Goal: Browse casually: Explore the website without a specific task or goal

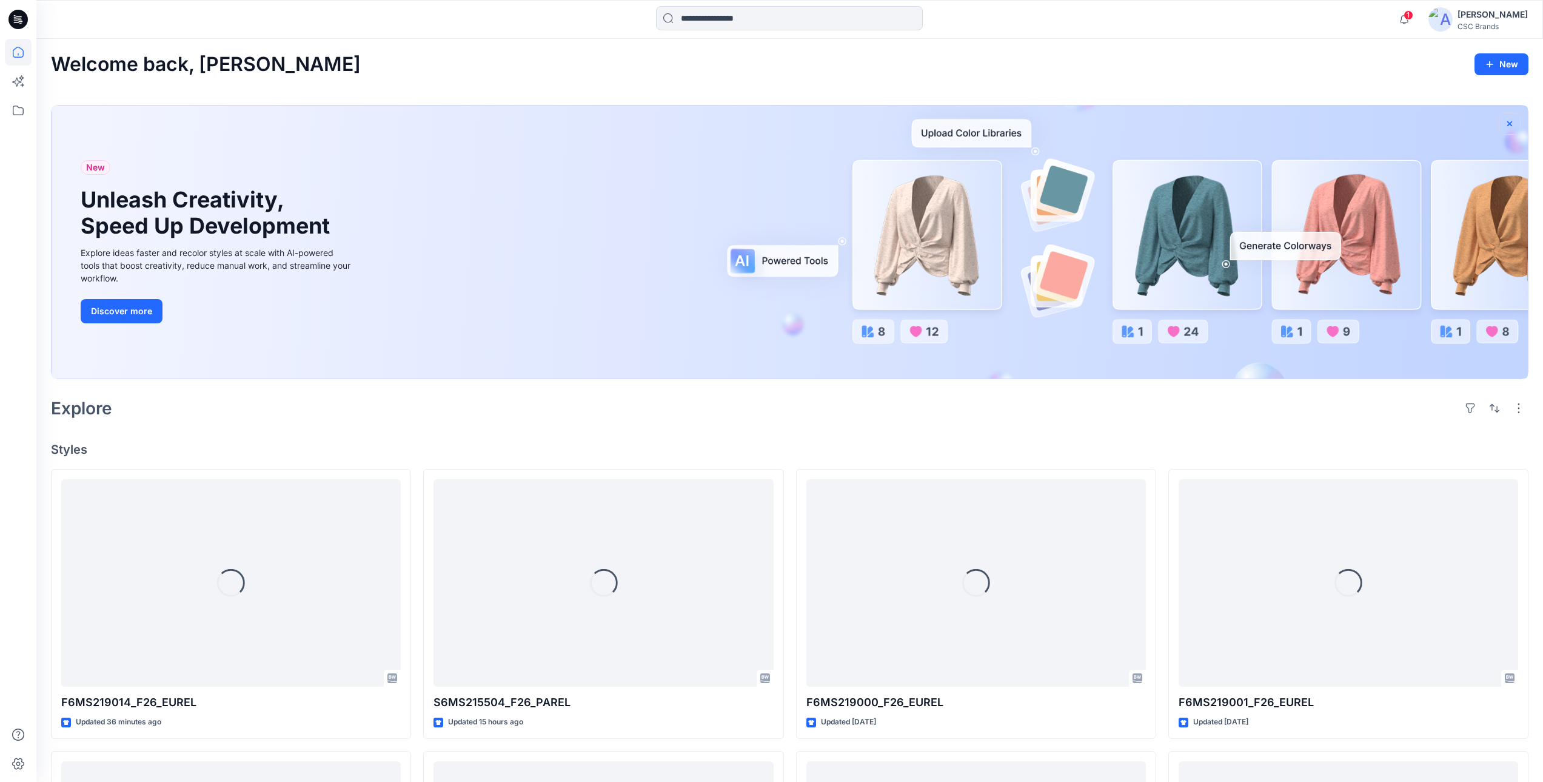
click at [1507, 124] on icon "button" at bounding box center [1510, 124] width 10 height 10
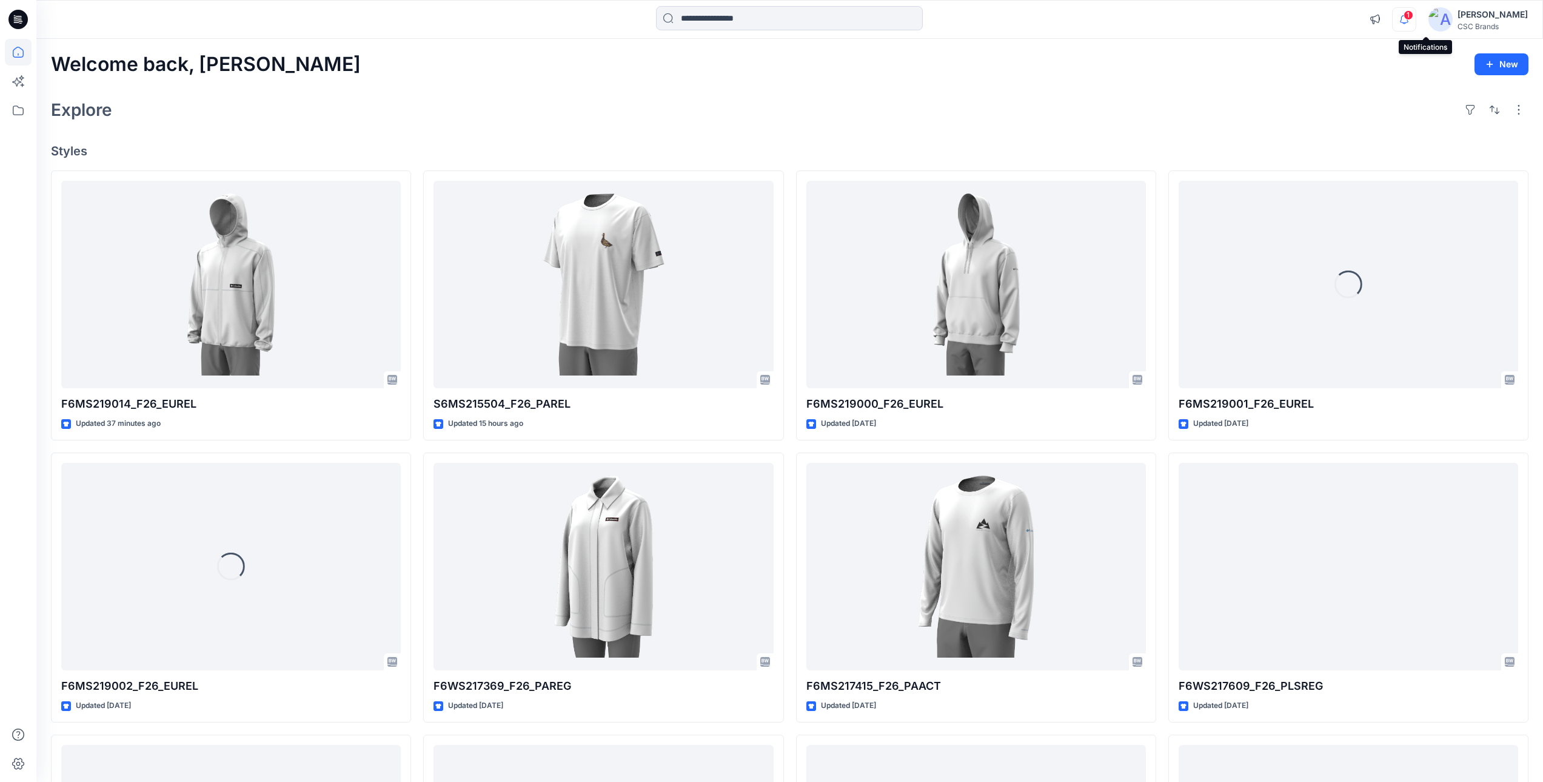
click at [1416, 20] on icon "button" at bounding box center [1404, 19] width 23 height 24
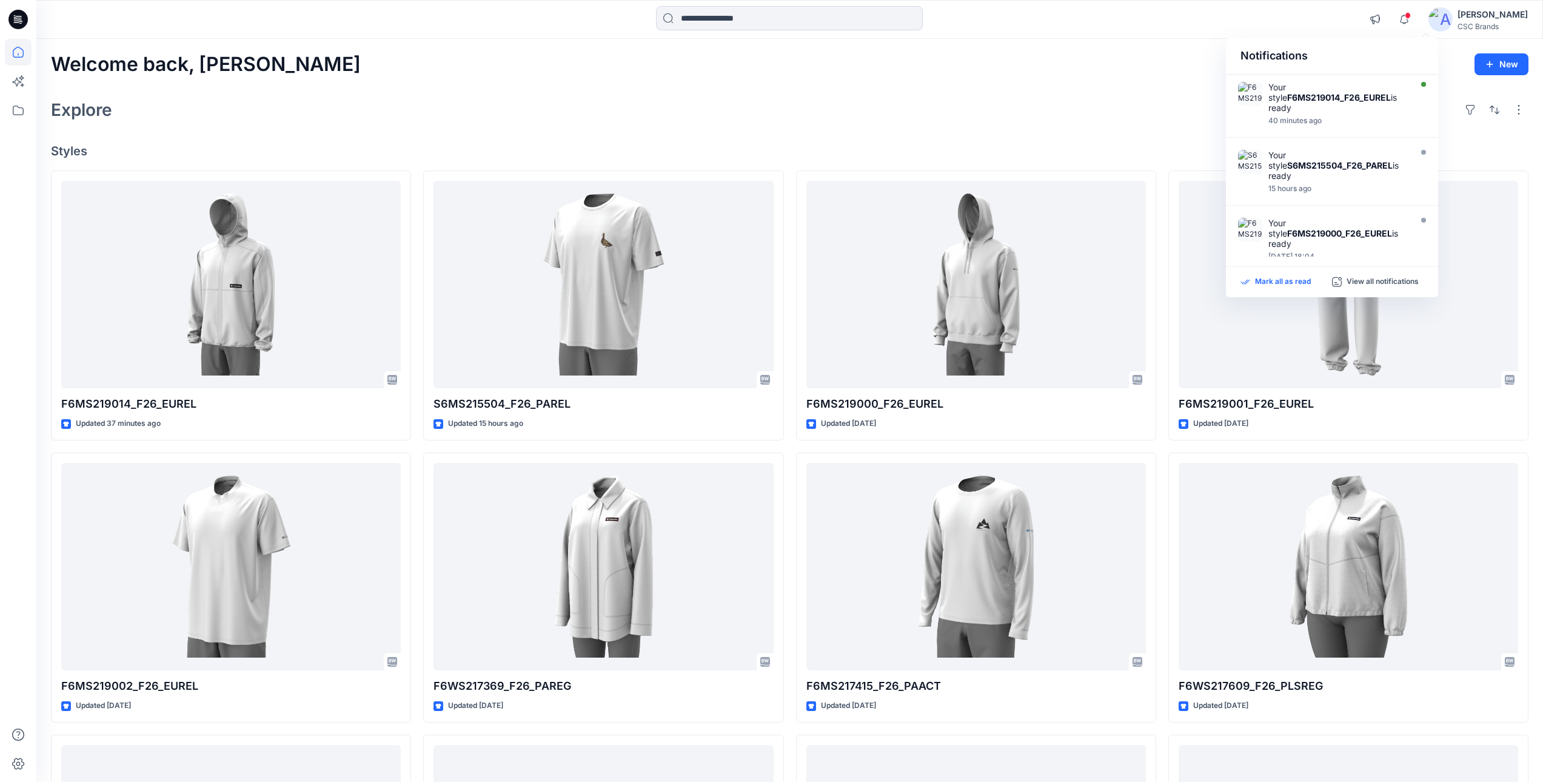
click at [1266, 281] on p "Mark all as read" at bounding box center [1283, 282] width 56 height 11
click at [1416, 17] on icon "button" at bounding box center [1404, 19] width 23 height 24
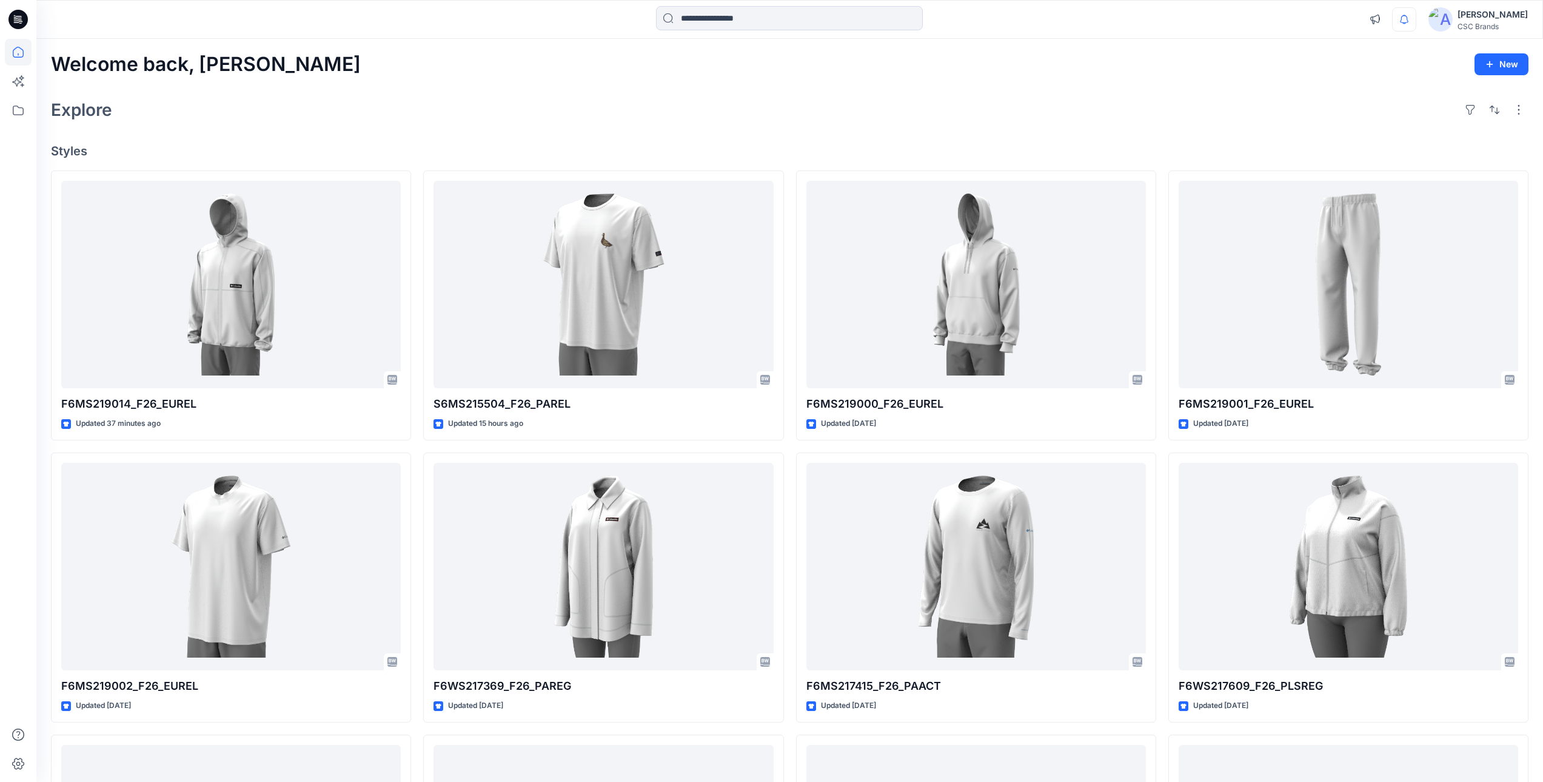
click at [1008, 100] on div "Explore" at bounding box center [790, 109] width 1478 height 29
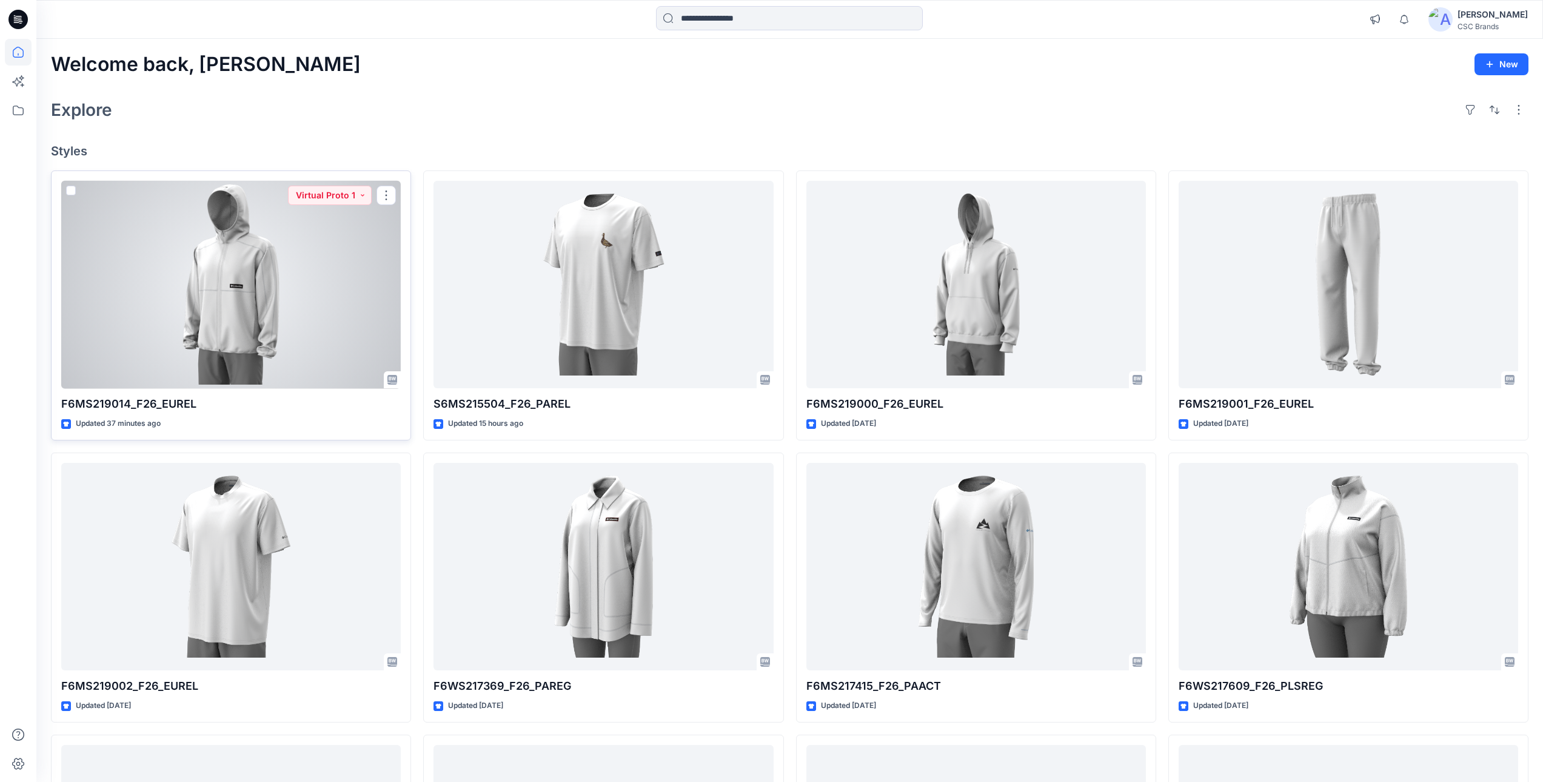
click at [247, 331] on div at bounding box center [231, 285] width 340 height 208
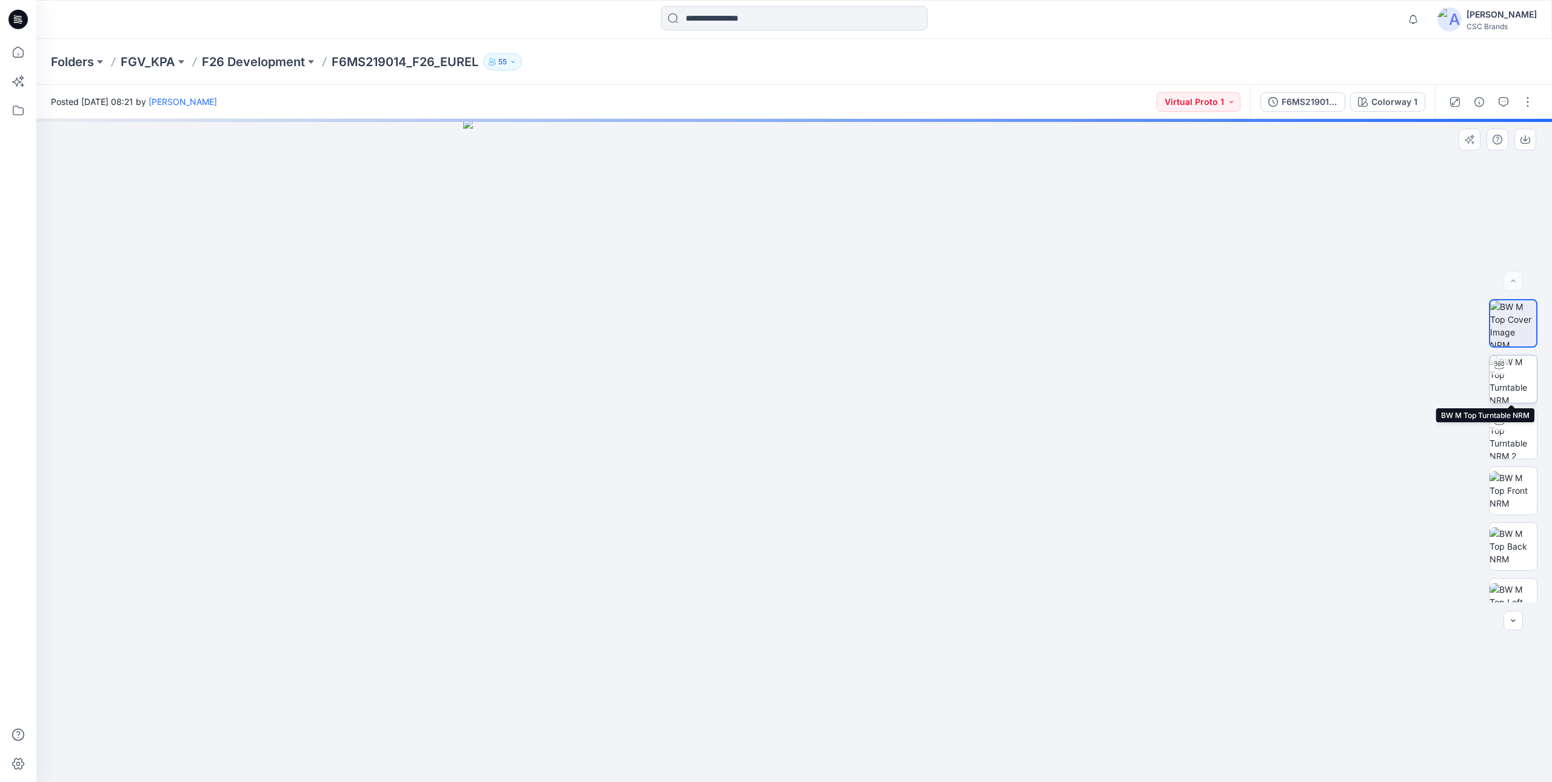
click at [1512, 384] on img at bounding box center [1513, 378] width 47 height 47
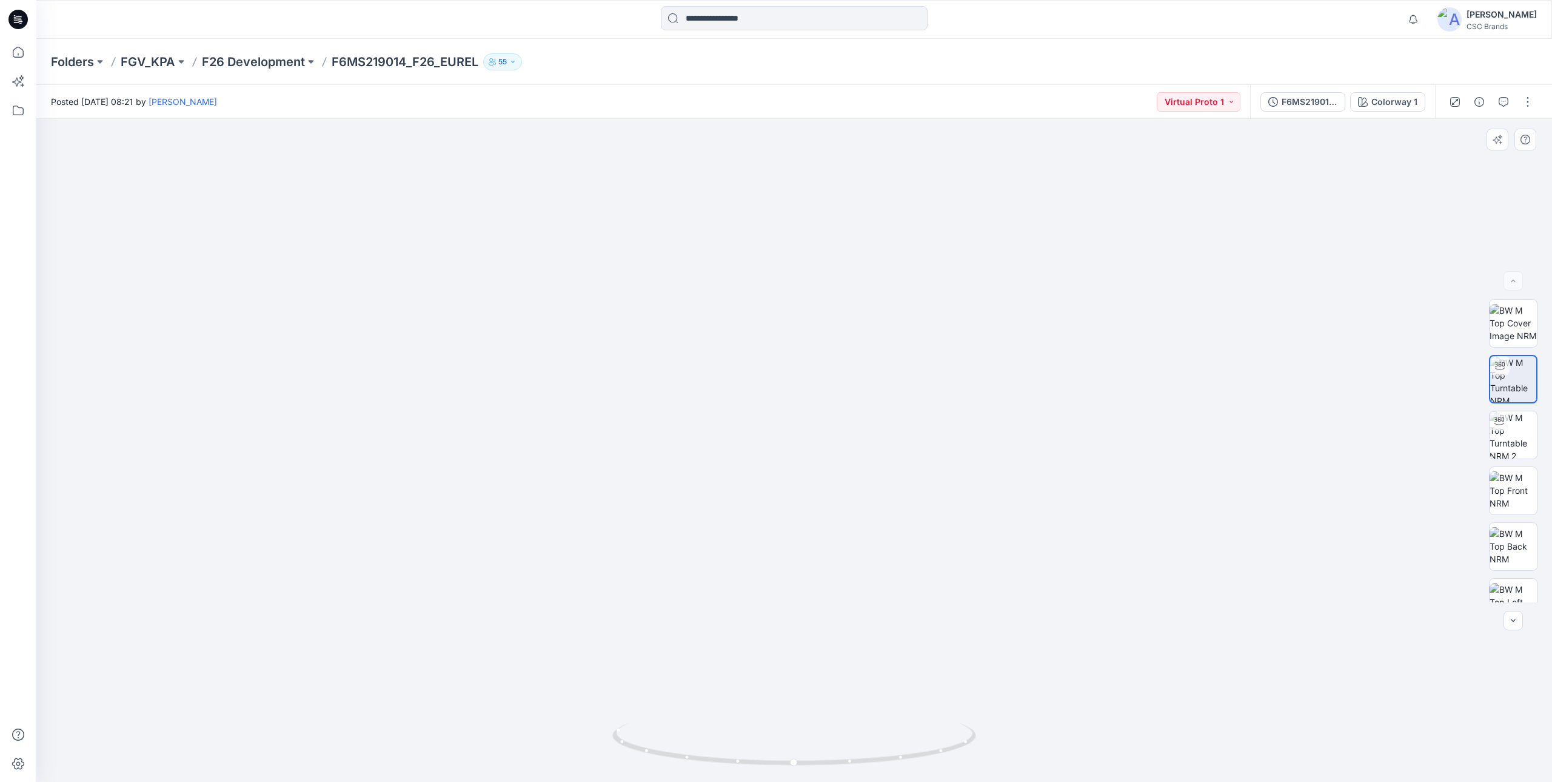
drag, startPoint x: 798, startPoint y: 668, endPoint x: 783, endPoint y: 330, distance: 338.1
click at [783, 330] on img at bounding box center [781, 8] width 1735 height 1546
drag, startPoint x: 828, startPoint y: 617, endPoint x: 852, endPoint y: 490, distance: 129.0
drag, startPoint x: 827, startPoint y: 270, endPoint x: 859, endPoint y: 652, distance: 382.7
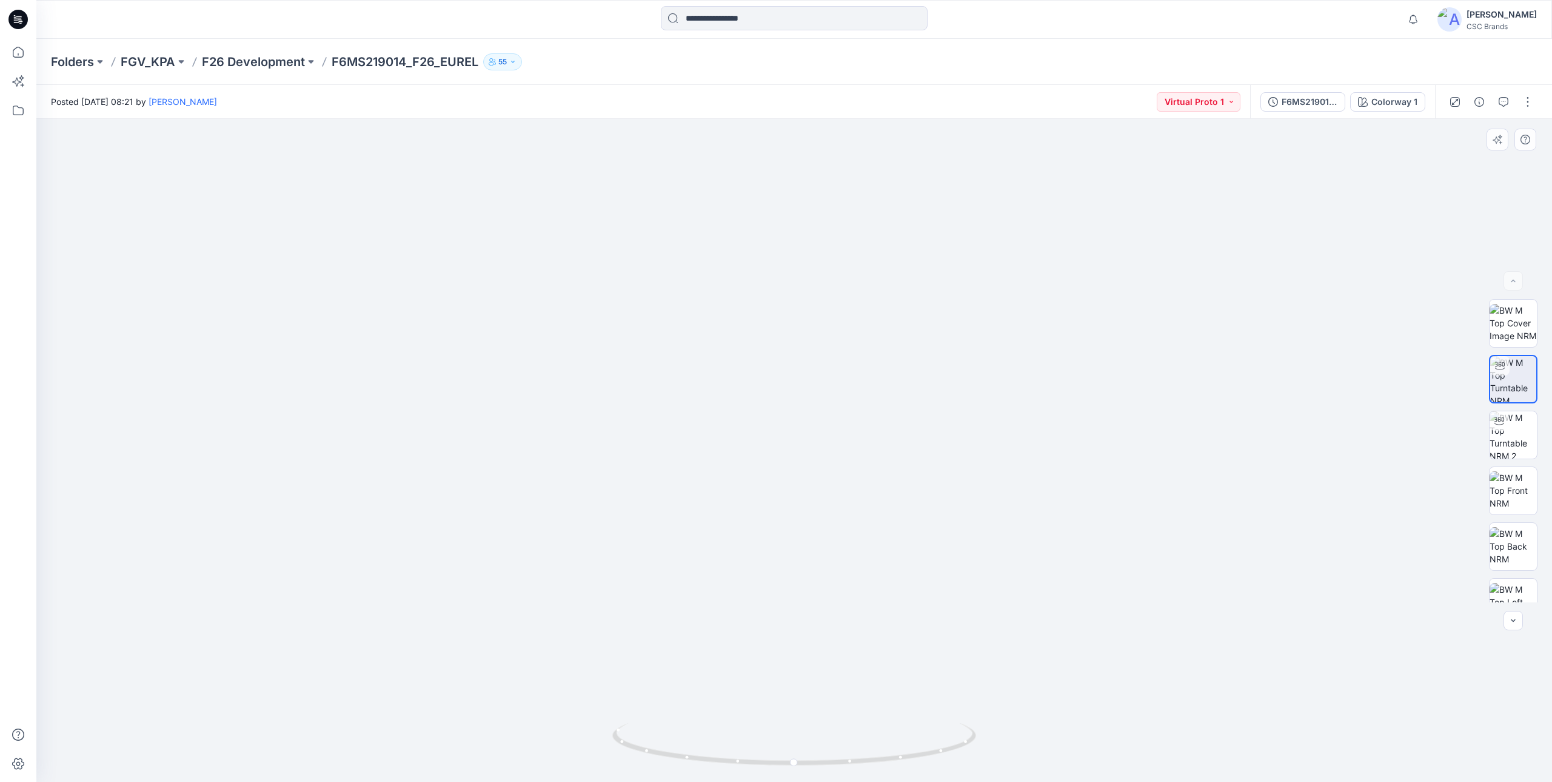
click at [859, 652] on img at bounding box center [794, 264] width 1467 height 1034
drag, startPoint x: 854, startPoint y: 289, endPoint x: 853, endPoint y: 529, distance: 239.5
click at [867, 541] on img at bounding box center [794, 395] width 1467 height 774
drag, startPoint x: 931, startPoint y: 751, endPoint x: 654, endPoint y: 754, distance: 276.5
click at [654, 754] on icon at bounding box center [795, 745] width 367 height 45
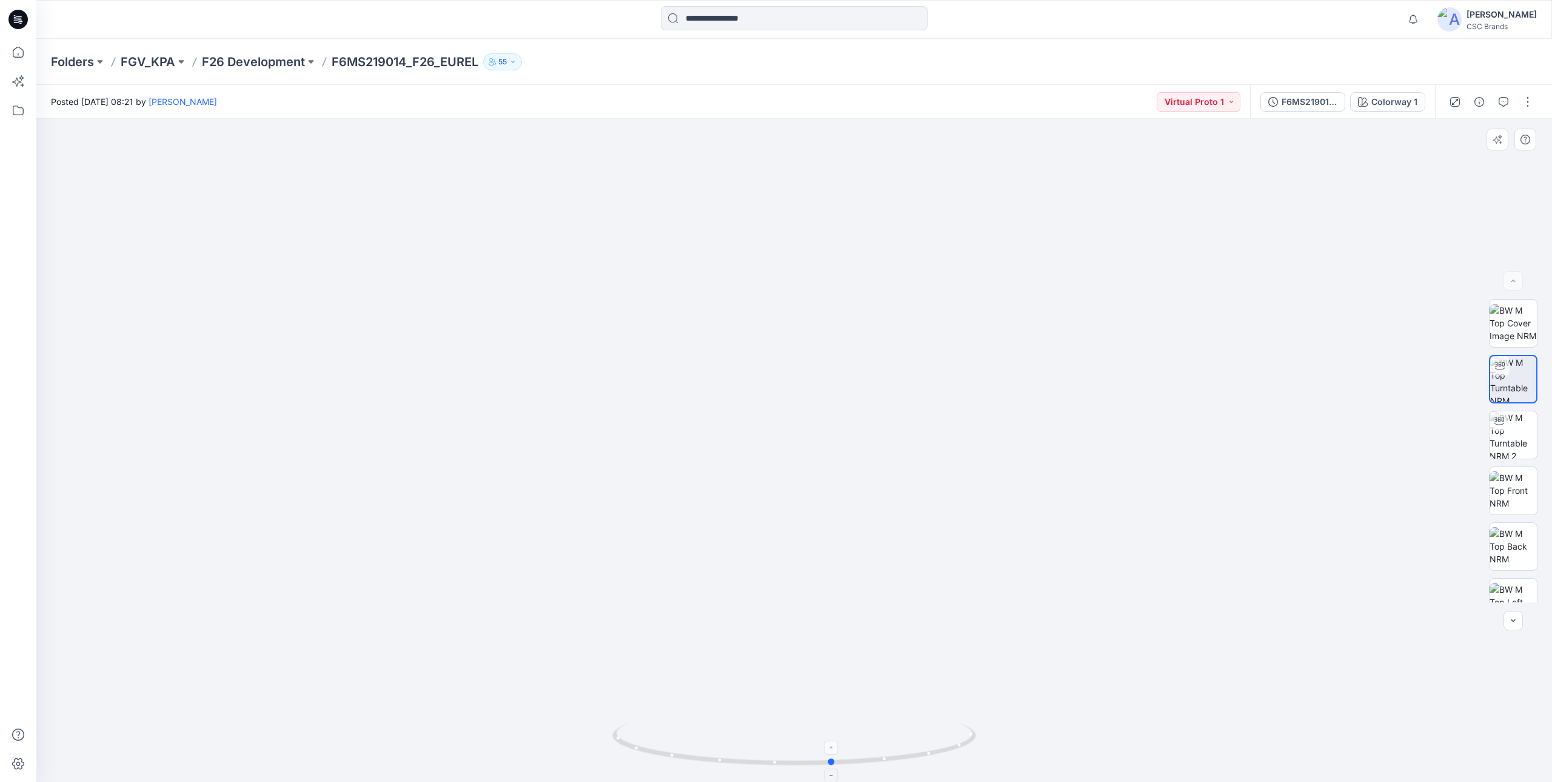
drag, startPoint x: 888, startPoint y: 763, endPoint x: 850, endPoint y: 765, distance: 38.9
click at [850, 765] on icon at bounding box center [795, 745] width 367 height 45
drag, startPoint x: 797, startPoint y: 586, endPoint x: 798, endPoint y: 595, distance: 9.1
click at [797, 587] on img at bounding box center [794, 396] width 1857 height 772
drag, startPoint x: 19, startPoint y: 56, endPoint x: 35, endPoint y: 61, distance: 16.7
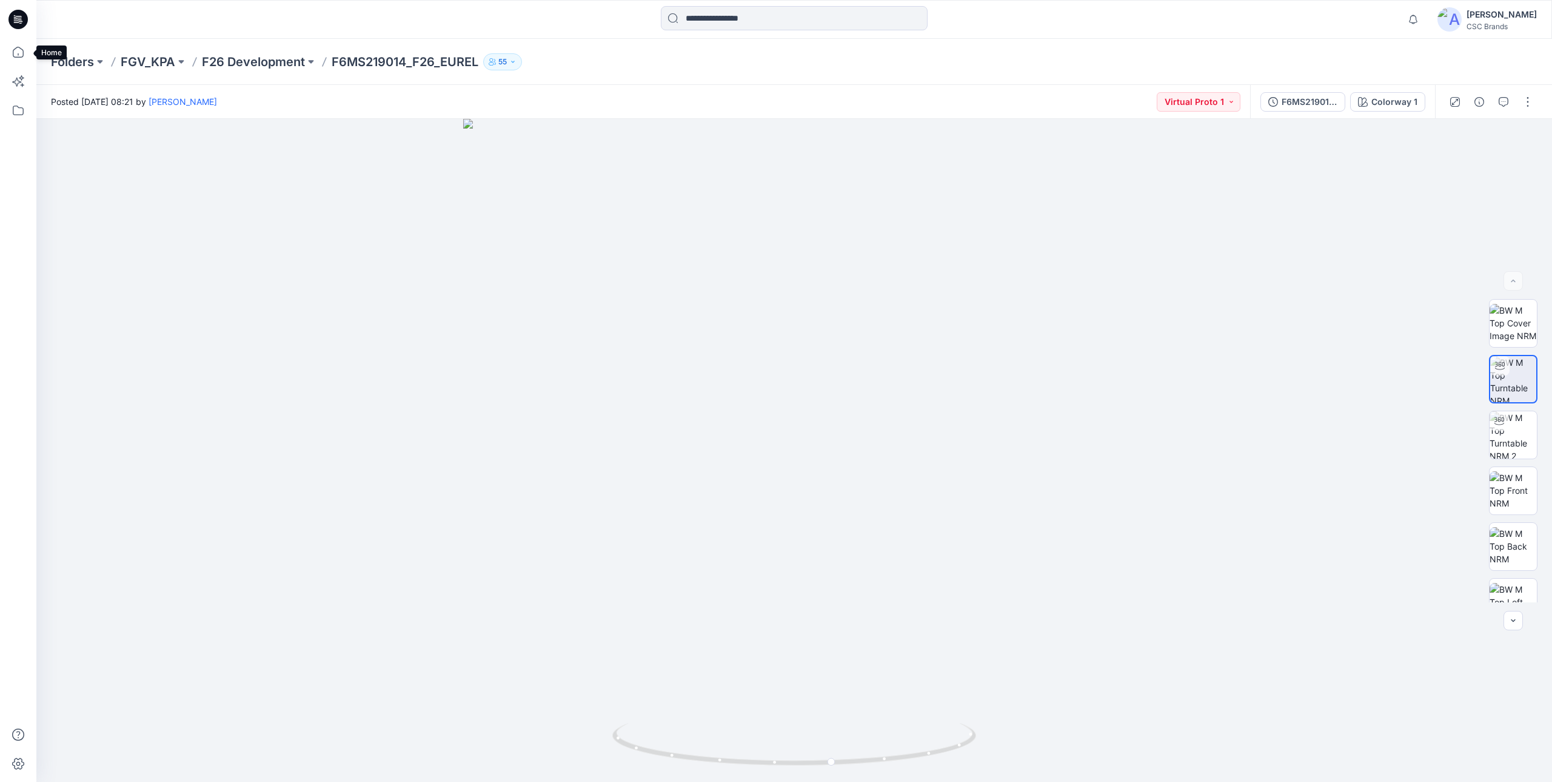
click at [19, 56] on icon at bounding box center [18, 52] width 27 height 27
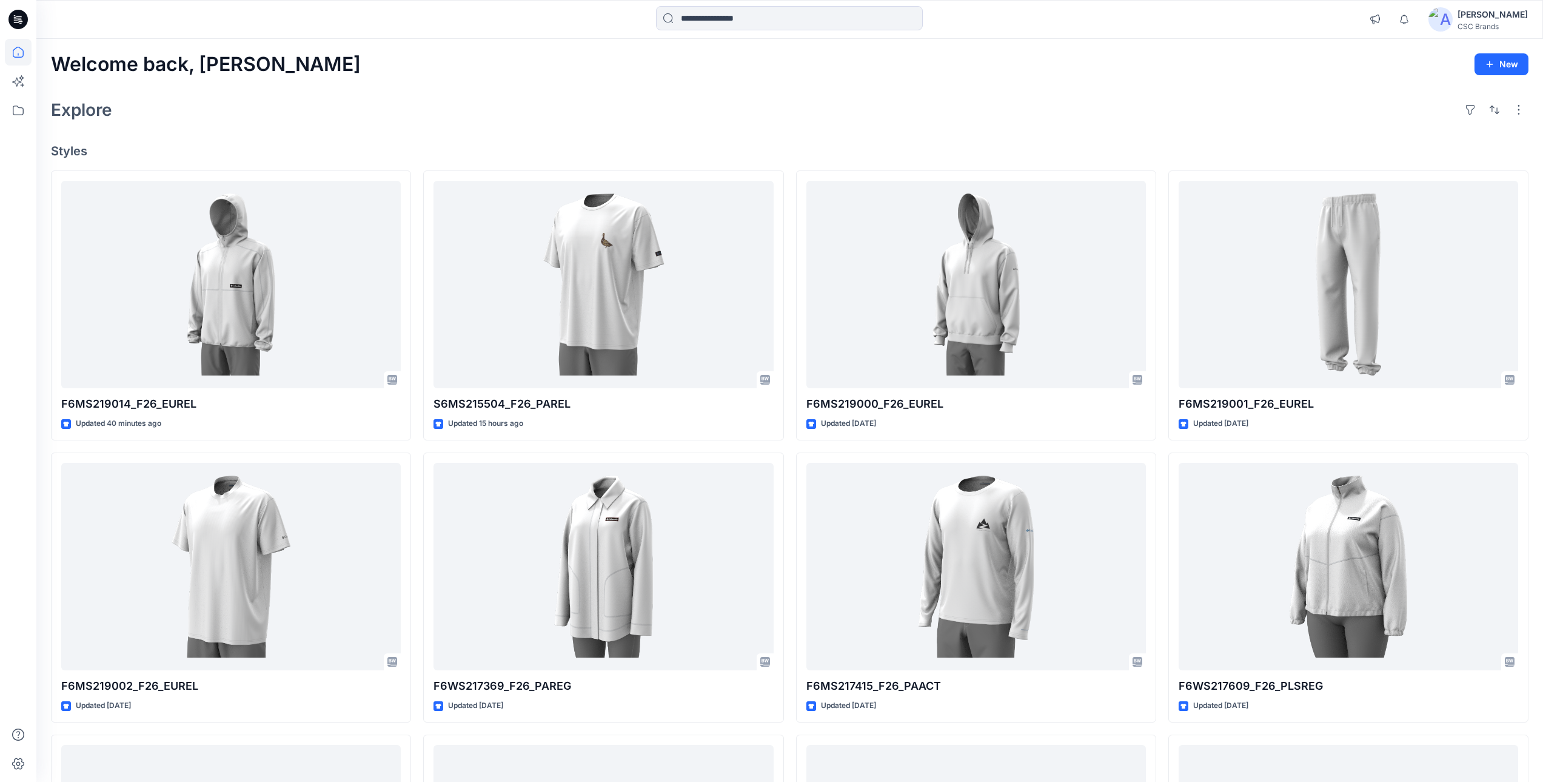
click at [404, 85] on div "Welcome back, Mijan New Explore Styles F6MS219014_F26_EUREL Updated 40 minutes …" at bounding box center [789, 551] width 1507 height 1024
